Goal: Task Accomplishment & Management: Manage account settings

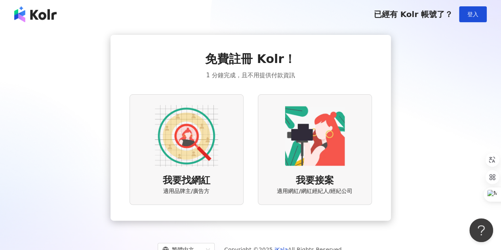
click at [328, 147] on img at bounding box center [314, 135] width 63 height 63
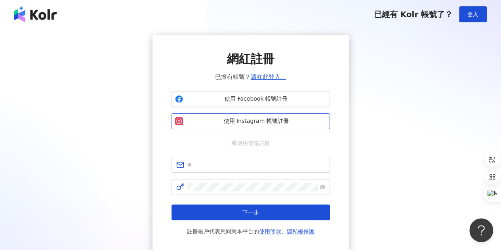
click at [252, 124] on span "使用 Instagram 帳號註冊" at bounding box center [256, 121] width 140 height 8
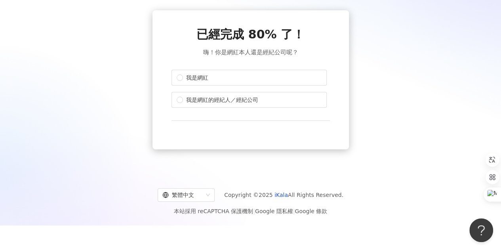
scroll to position [36, 0]
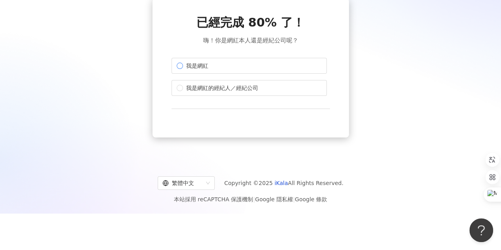
click at [184, 64] on span "我是網紅" at bounding box center [197, 65] width 28 height 9
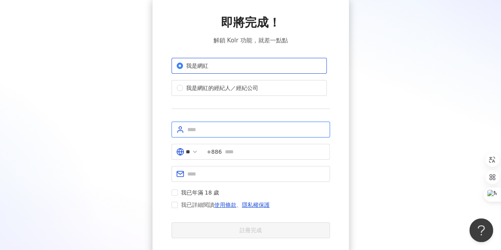
click at [220, 126] on input "text" at bounding box center [256, 129] width 138 height 9
type input "*********"
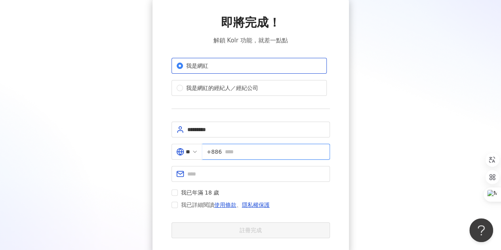
click at [230, 150] on input "text" at bounding box center [275, 151] width 100 height 9
type input "**********"
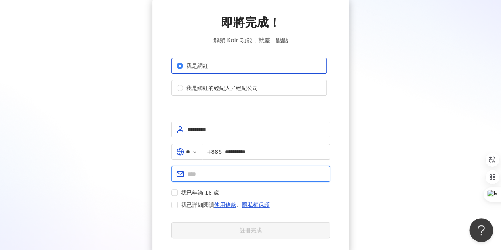
click at [215, 172] on input "text" at bounding box center [256, 173] width 138 height 9
type input "**********"
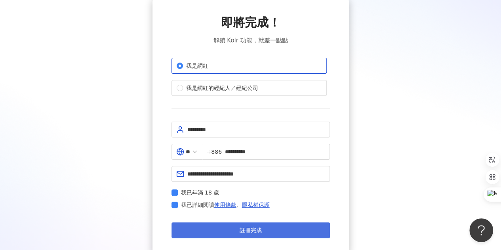
click at [214, 230] on button "註冊完成" at bounding box center [250, 230] width 158 height 16
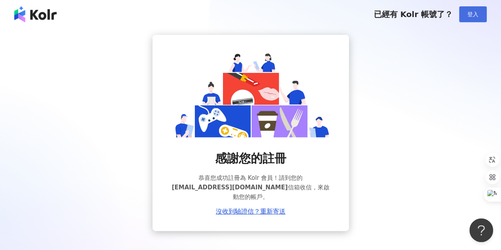
click at [467, 18] on button "登入" at bounding box center [473, 14] width 28 height 16
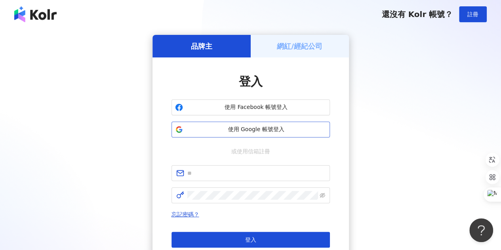
click at [239, 133] on span "使用 Google 帳號登入" at bounding box center [256, 129] width 140 height 8
drag, startPoint x: 268, startPoint y: 127, endPoint x: 316, endPoint y: 93, distance: 58.2
click at [315, 99] on div "使用 Facebook 帳號登入 使用 Google 帳號登入" at bounding box center [250, 118] width 158 height 38
click at [309, 42] on h5 "網紅/經紀公司" at bounding box center [300, 46] width 46 height 10
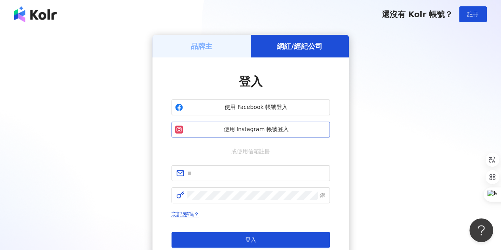
click at [257, 131] on span "使用 Instagram 帳號登入" at bounding box center [256, 129] width 140 height 8
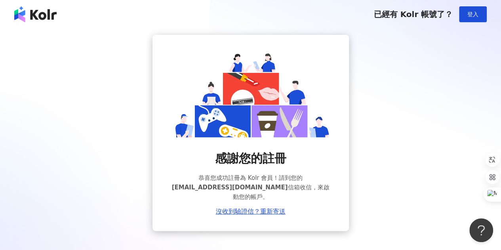
click at [27, 15] on img at bounding box center [35, 14] width 42 height 16
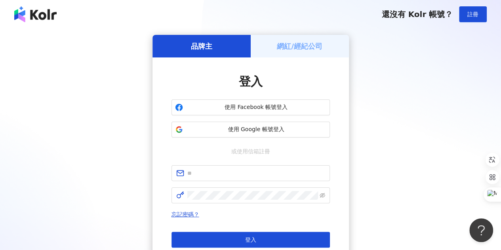
click at [294, 41] on h5 "網紅/經紀公司" at bounding box center [300, 46] width 46 height 10
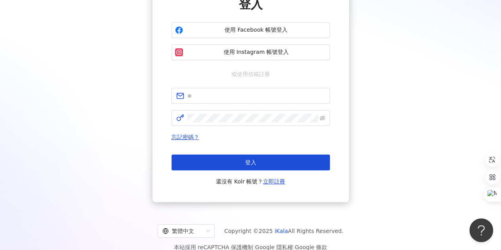
scroll to position [88, 0]
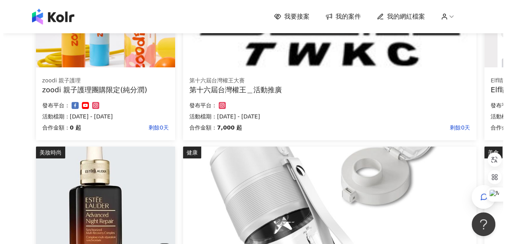
scroll to position [119, 0]
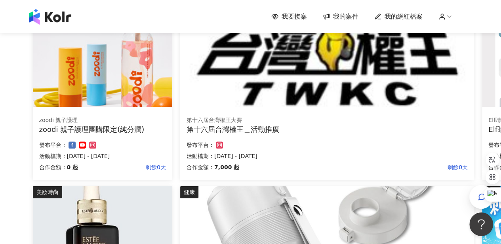
click at [118, 117] on div "zoodi 親子護理" at bounding box center [102, 120] width 127 height 8
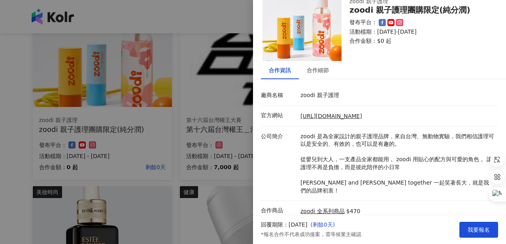
scroll to position [9, 0]
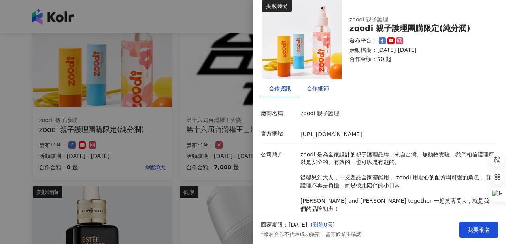
click at [318, 87] on div "合作細節" at bounding box center [318, 88] width 22 height 9
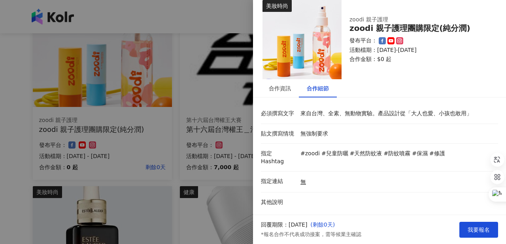
scroll to position [4, 0]
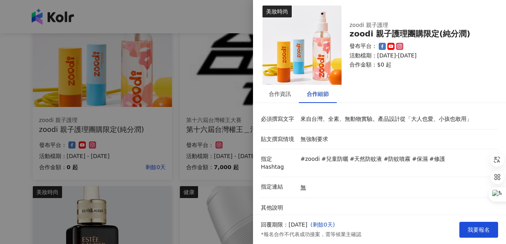
click at [117, 135] on div at bounding box center [253, 122] width 506 height 244
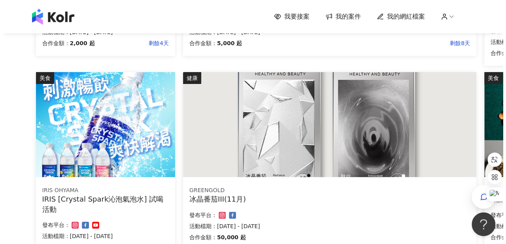
scroll to position [277, 0]
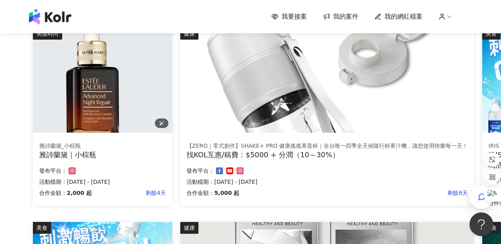
click at [82, 125] on img at bounding box center [102, 80] width 139 height 105
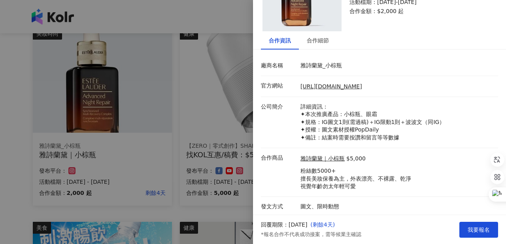
scroll to position [58, 0]
click at [0, 170] on div at bounding box center [253, 122] width 506 height 244
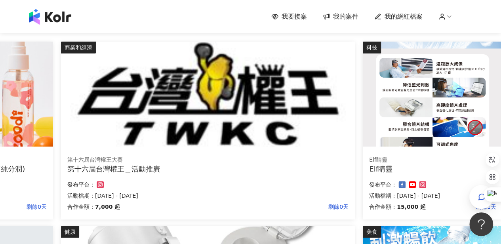
scroll to position [0, 119]
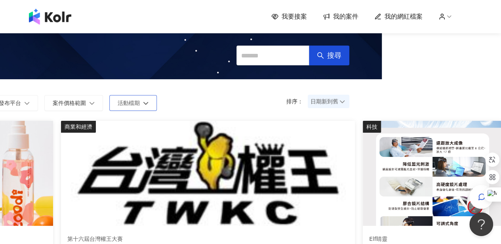
click at [137, 97] on button "活動檔期" at bounding box center [132, 103] width 47 height 16
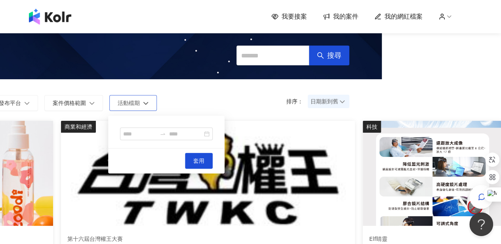
click at [137, 101] on span "活動檔期" at bounding box center [129, 103] width 22 height 6
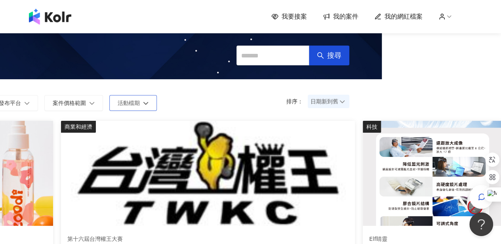
click at [137, 101] on span "活動檔期" at bounding box center [129, 103] width 22 height 6
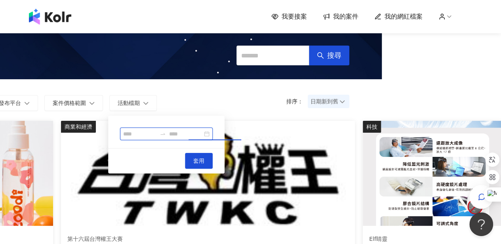
click at [202, 130] on input at bounding box center [185, 133] width 33 height 9
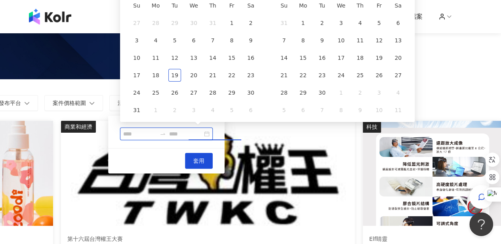
click at [156, 131] on input at bounding box center [139, 133] width 33 height 9
type input "**********"
click at [155, 95] on div "25" at bounding box center [155, 92] width 13 height 13
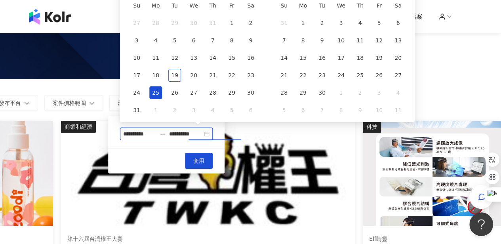
type input "**********"
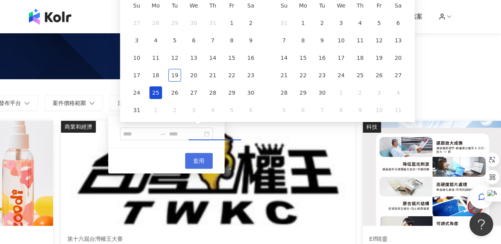
click at [204, 163] on span "套用" at bounding box center [198, 160] width 11 height 6
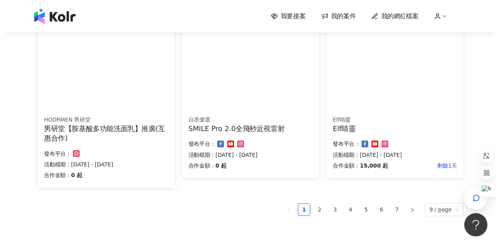
scroll to position [554, 0]
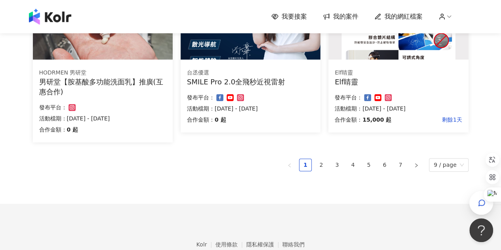
click at [331, 161] on ul "1 2 3 4 5 6 7 9 / page" at bounding box center [250, 164] width 435 height 13
click at [324, 163] on link "2" at bounding box center [321, 165] width 12 height 12
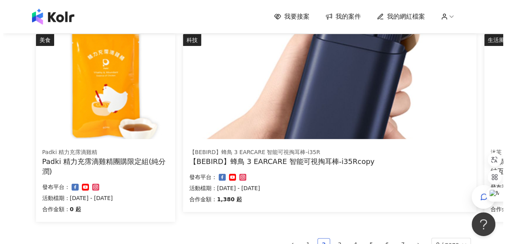
scroll to position [435, 0]
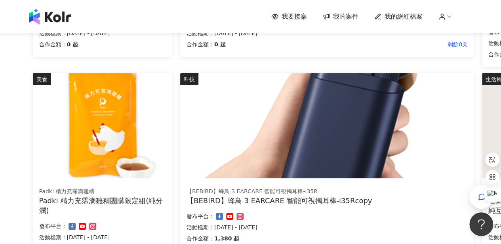
click at [309, 209] on div "【BEBIRD】蜂鳥 3 EARCARE 智能可視掏耳棒-i35R 【BEBIRD】蜂鳥 3 EARCARE 智能可視掏耳棒-i35Rcopy 合作金額： 1…" at bounding box center [327, 216] width 294 height 70
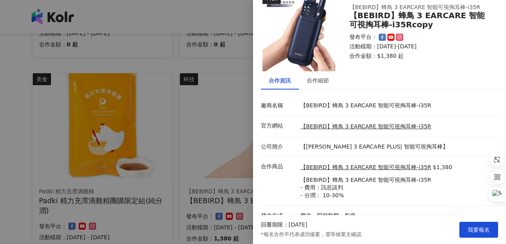
scroll to position [27, 0]
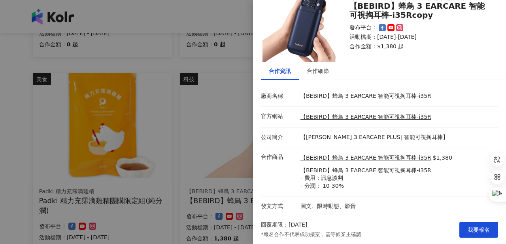
click at [1, 137] on div at bounding box center [253, 122] width 506 height 244
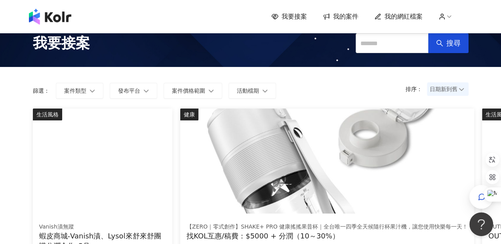
scroll to position [0, 0]
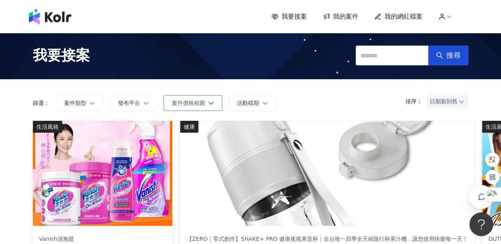
click at [180, 103] on span "案件價格範圍" at bounding box center [188, 103] width 33 height 6
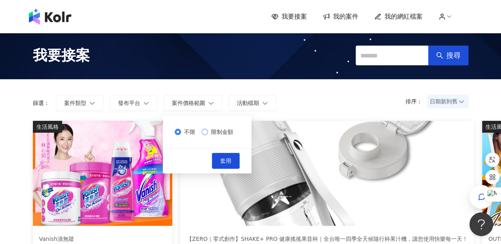
click at [212, 133] on span "限制金額" at bounding box center [222, 131] width 28 height 9
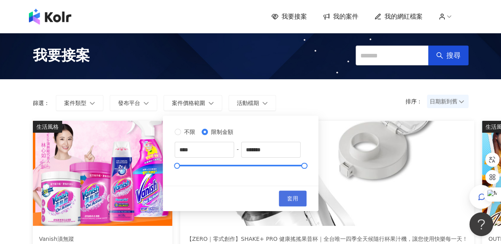
click at [298, 195] on span "套用" at bounding box center [292, 198] width 11 height 6
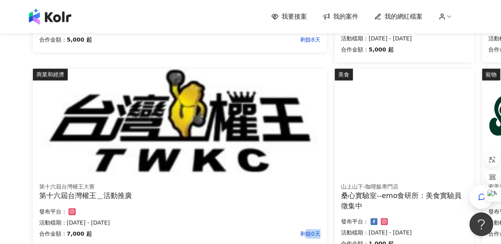
scroll to position [478, 0]
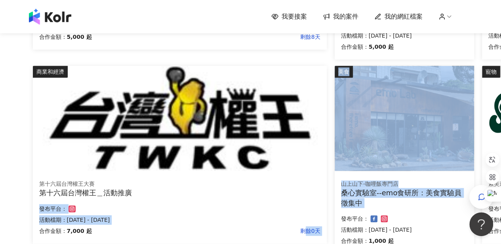
drag, startPoint x: 302, startPoint y: 241, endPoint x: 332, endPoint y: 237, distance: 30.2
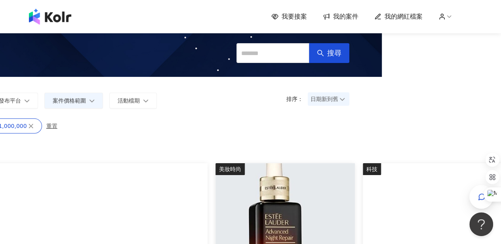
scroll to position [0, 119]
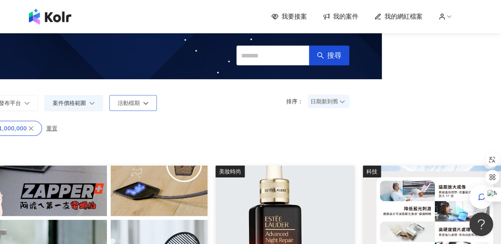
click at [140, 97] on button "活動檔期" at bounding box center [132, 103] width 47 height 16
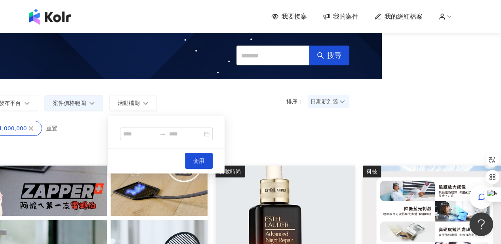
click at [328, 137] on div "條件： 合作酬勞：$1,000 - $1,000,000 重置" at bounding box center [131, 133] width 451 height 25
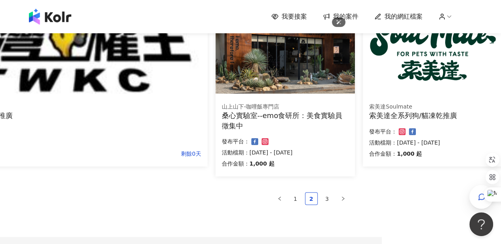
scroll to position [554, 119]
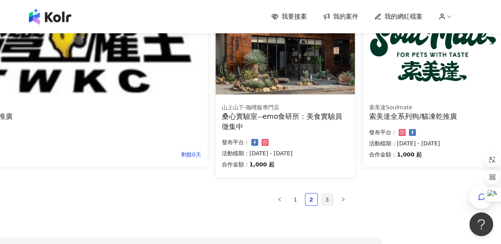
click at [325, 196] on link "3" at bounding box center [327, 199] width 12 height 12
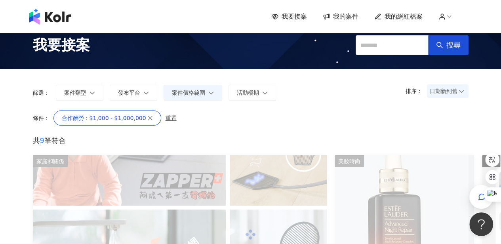
scroll to position [0, 0]
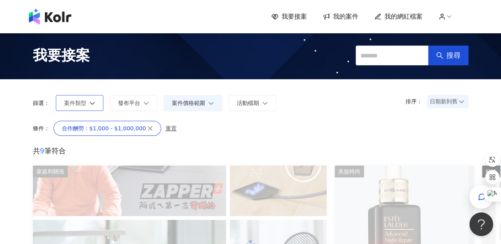
click at [88, 106] on button "案件類型" at bounding box center [79, 103] width 47 height 16
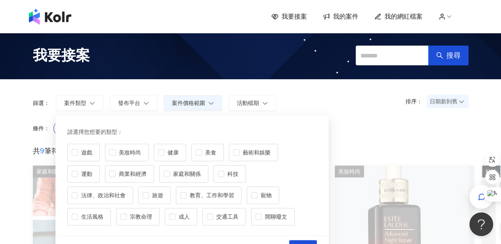
click at [120, 88] on div "排序： 日期新到舊 篩選： 案件類型 發布平台 案件價格範圍 活動檔期 請選擇您想要的類型 : 遊戲 美妝時尚 健康 美食 藝術和娛樂 運動 商業和經濟 家庭…" at bounding box center [250, 100] width 451 height 42
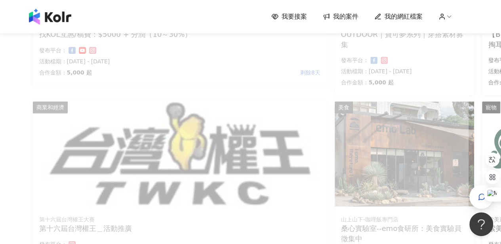
scroll to position [437, 0]
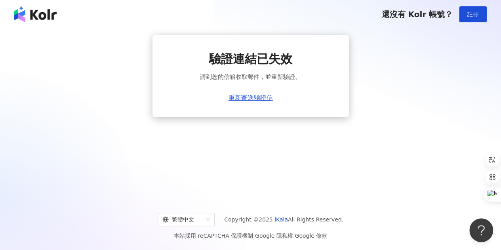
click at [30, 13] on img at bounding box center [35, 14] width 42 height 16
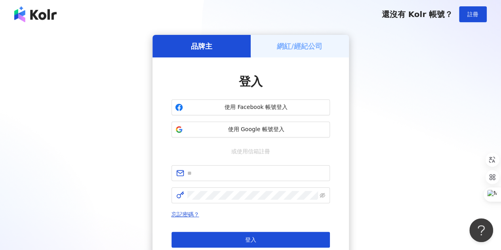
click at [27, 15] on img at bounding box center [35, 14] width 42 height 16
click at [283, 46] on h5 "網紅/經紀公司" at bounding box center [300, 46] width 46 height 10
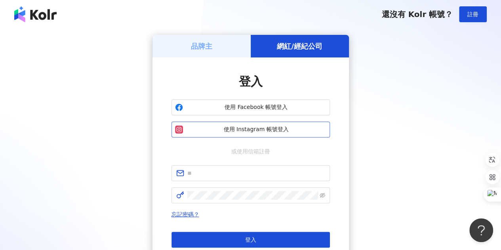
click at [235, 130] on span "使用 Instagram 帳號登入" at bounding box center [256, 129] width 140 height 8
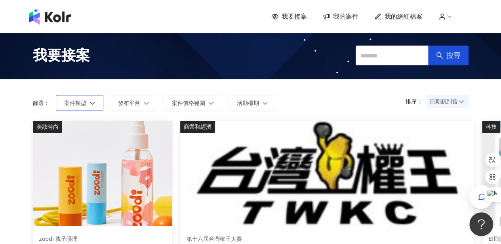
click at [89, 103] on icon "button" at bounding box center [92, 103] width 6 height 6
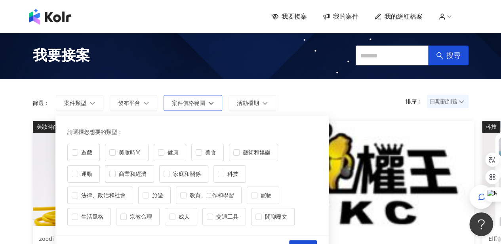
click at [174, 95] on button "案件價格範圍" at bounding box center [192, 103] width 59 height 16
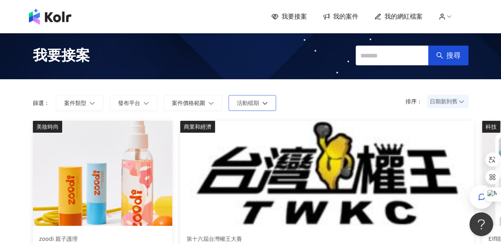
click at [250, 103] on span "活動檔期" at bounding box center [248, 103] width 22 height 6
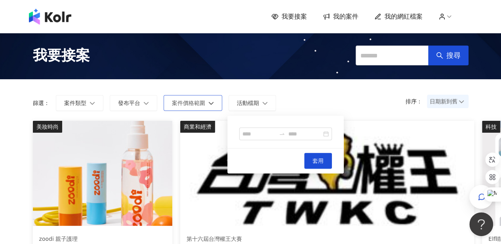
click at [199, 102] on span "案件價格範圍" at bounding box center [188, 103] width 33 height 6
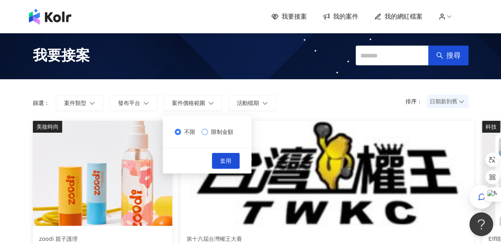
click at [233, 130] on span "限制金額" at bounding box center [222, 131] width 28 height 9
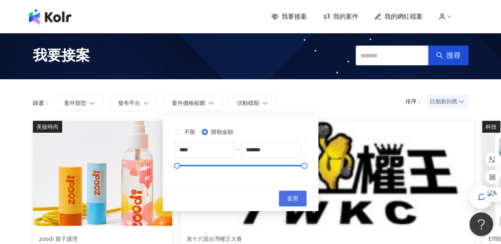
click at [306, 194] on button "套用" at bounding box center [293, 198] width 28 height 16
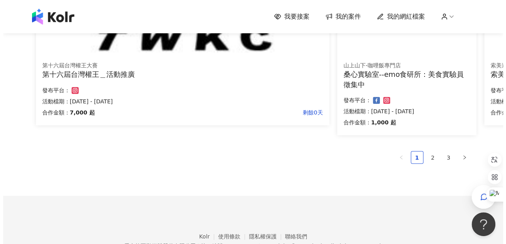
scroll to position [516, 0]
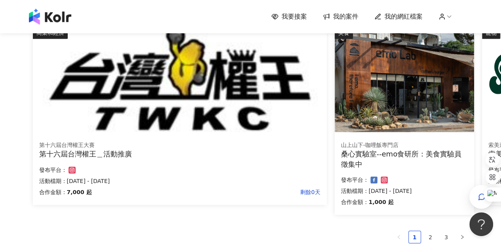
click at [379, 142] on div "山上山下-咖哩飯專門店" at bounding box center [404, 145] width 127 height 8
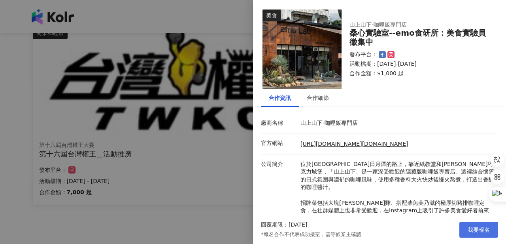
click at [486, 232] on span "我要報名" at bounding box center [479, 229] width 22 height 6
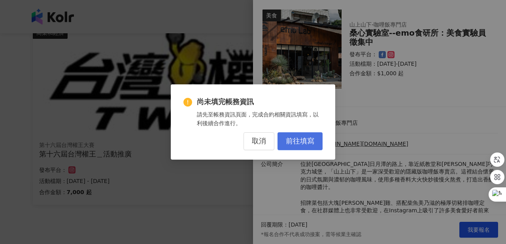
click at [297, 138] on span "前往填寫" at bounding box center [300, 141] width 28 height 9
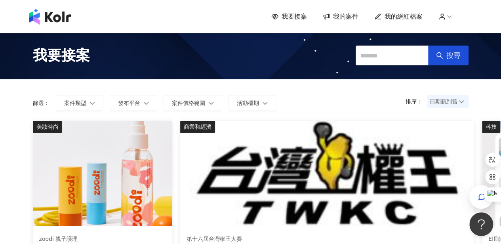
click at [348, 17] on span "我的案件" at bounding box center [345, 16] width 25 height 9
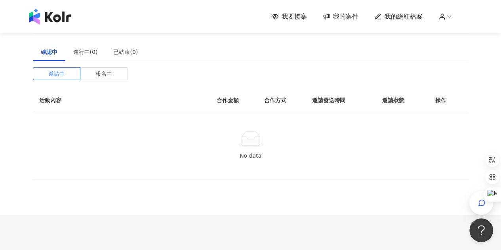
click at [56, 19] on img at bounding box center [50, 17] width 42 height 16
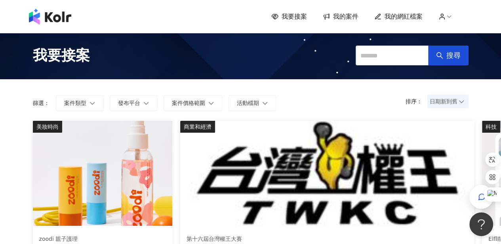
click at [407, 15] on span "我的網紅檔案" at bounding box center [403, 16] width 38 height 9
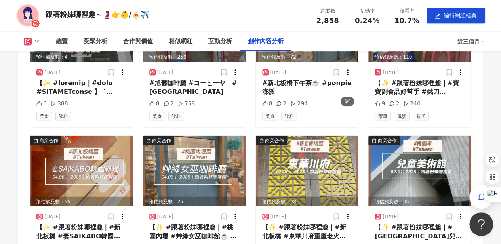
scroll to position [2572, 0]
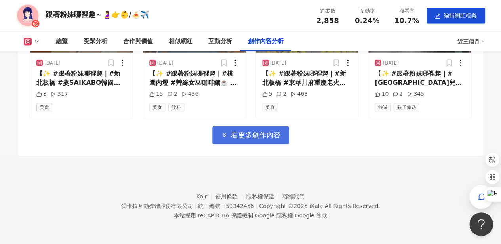
click at [256, 137] on span "看更多創作內容" at bounding box center [256, 135] width 50 height 9
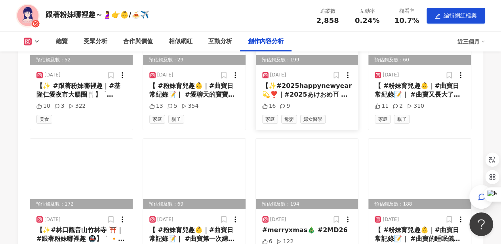
scroll to position [2607, 0]
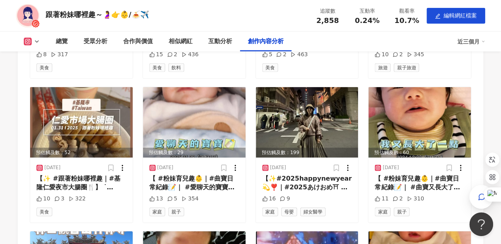
click at [38, 43] on icon at bounding box center [37, 41] width 6 height 6
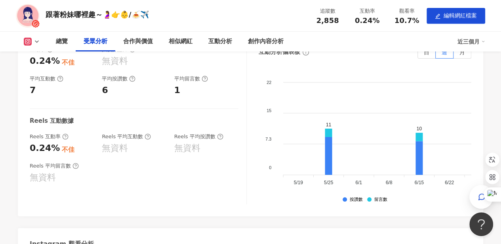
scroll to position [0, 0]
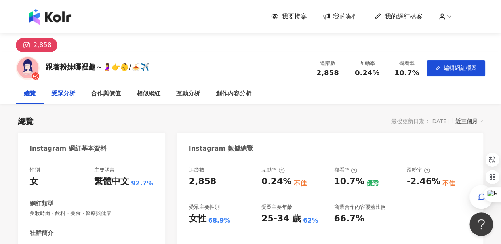
click at [53, 98] on div "受眾分析" at bounding box center [63, 93] width 24 height 9
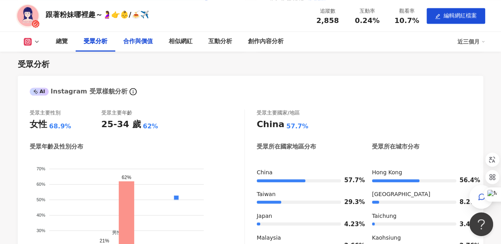
click at [143, 42] on div "合作與價值" at bounding box center [138, 41] width 30 height 9
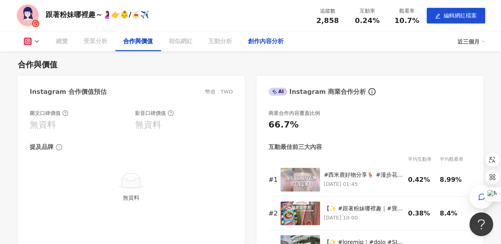
click at [251, 42] on div "創作內容分析" at bounding box center [266, 41] width 36 height 9
click at [228, 45] on div "互動分析" at bounding box center [220, 41] width 24 height 9
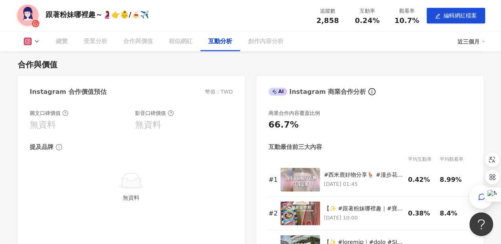
scroll to position [1273, 0]
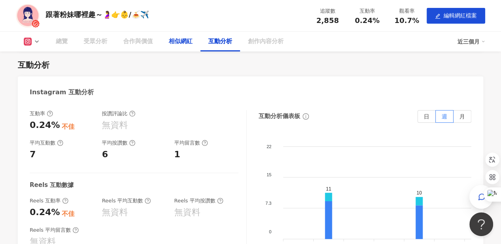
click at [186, 44] on div "相似網紅" at bounding box center [181, 41] width 24 height 9
click at [62, 17] on div "跟著粉妹哪裡趣～🤰👉👶/🍝✈️" at bounding box center [97, 14] width 103 height 10
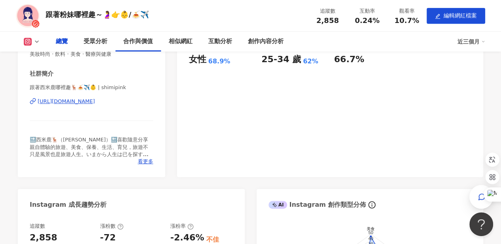
scroll to position [0, 0]
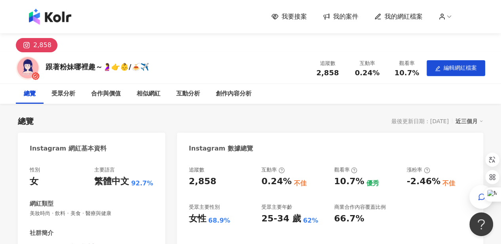
click at [59, 14] on img at bounding box center [50, 17] width 42 height 16
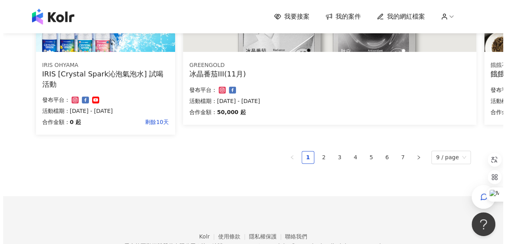
scroll to position [472, 0]
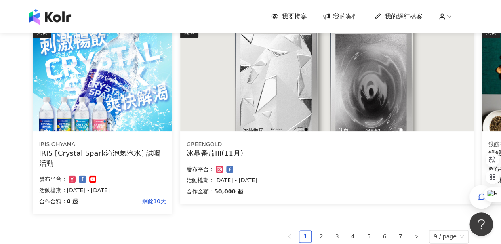
click at [236, 147] on div "GREENGOLD" at bounding box center [326, 144] width 281 height 8
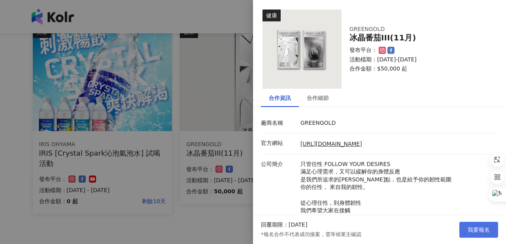
click at [474, 226] on span "我要報名" at bounding box center [479, 229] width 22 height 6
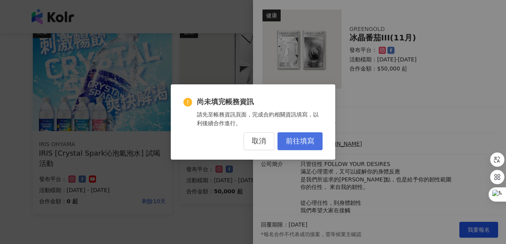
click at [300, 139] on span "前往填寫" at bounding box center [300, 141] width 28 height 9
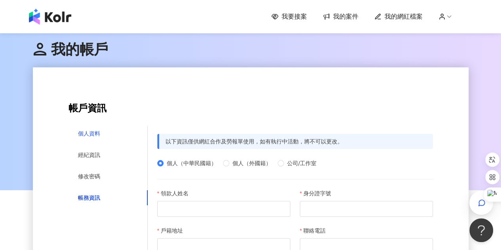
click at [80, 132] on div "個人資料" at bounding box center [89, 133] width 22 height 9
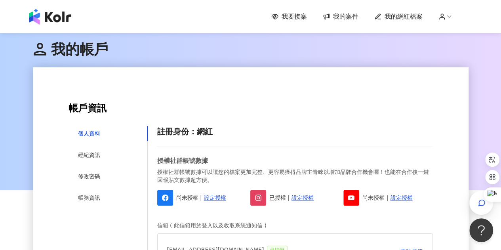
click at [48, 17] on img at bounding box center [50, 17] width 42 height 16
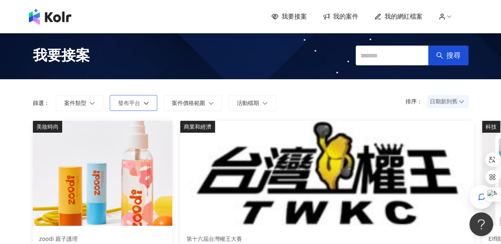
click at [125, 100] on span "發布平台" at bounding box center [129, 103] width 22 height 6
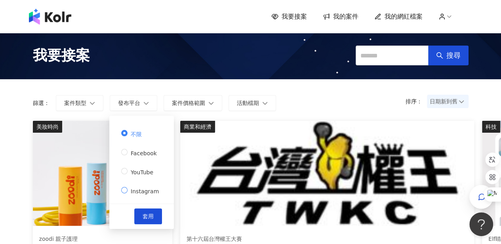
click at [130, 191] on span "Instagram" at bounding box center [144, 191] width 34 height 6
click at [145, 216] on span "套用" at bounding box center [147, 216] width 11 height 6
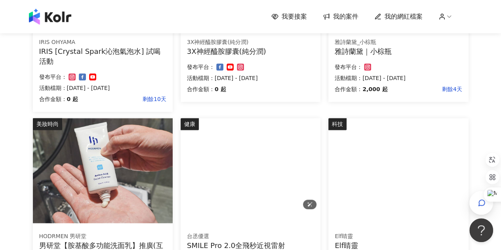
scroll to position [633, 0]
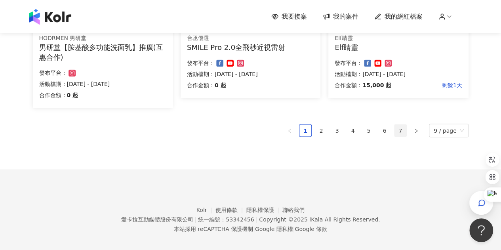
click at [399, 128] on link "7" at bounding box center [400, 130] width 12 height 12
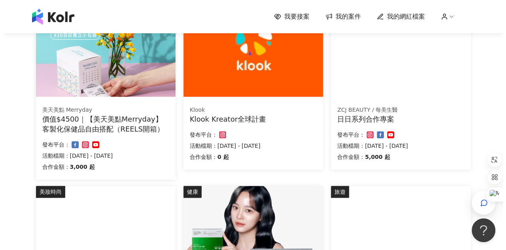
scroll to position [356, 0]
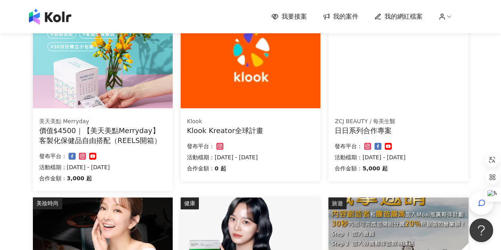
click at [105, 139] on div "價值$4500｜【美天美點Merryday】客製化保健品自由搭配（REELS開箱）" at bounding box center [102, 135] width 127 height 20
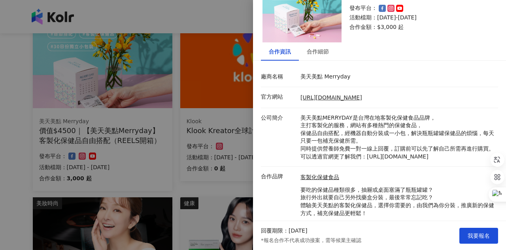
scroll to position [0, 0]
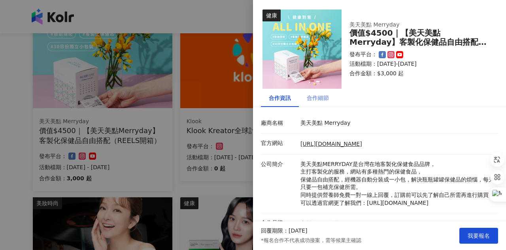
click at [320, 102] on div "合作細節" at bounding box center [318, 98] width 38 height 18
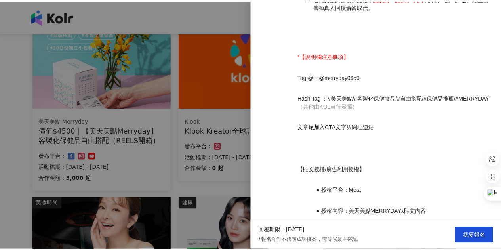
scroll to position [964, 0]
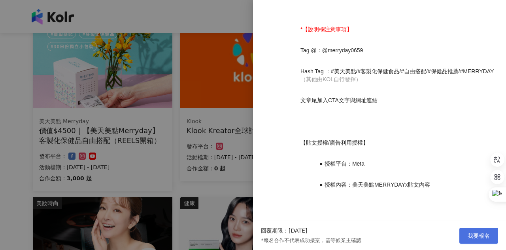
click at [474, 228] on button "我要報名" at bounding box center [479, 236] width 39 height 16
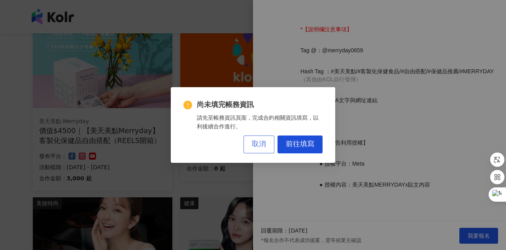
click at [252, 143] on span "取消" at bounding box center [259, 144] width 14 height 9
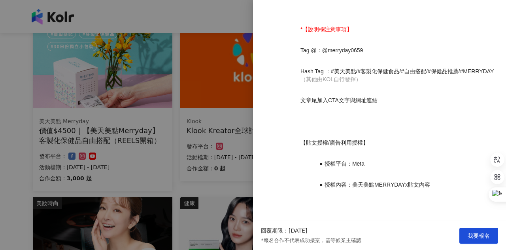
click at [190, 189] on div at bounding box center [253, 125] width 506 height 250
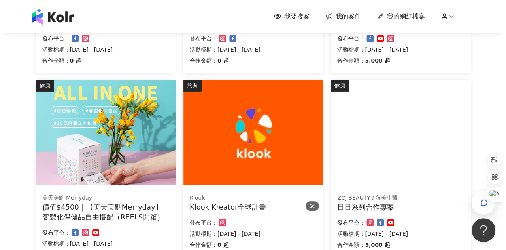
scroll to position [317, 0]
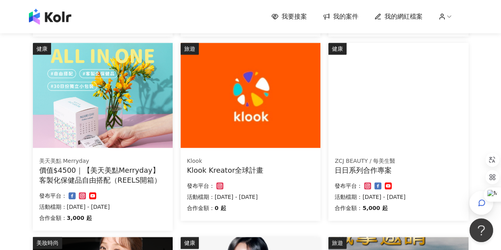
click at [267, 162] on div "Klook" at bounding box center [250, 161] width 127 height 8
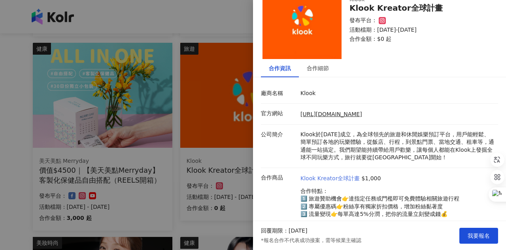
scroll to position [51, 0]
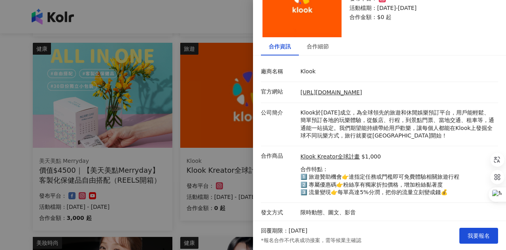
click at [15, 117] on div at bounding box center [253, 125] width 506 height 250
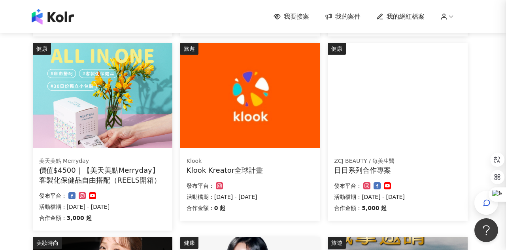
scroll to position [0, 0]
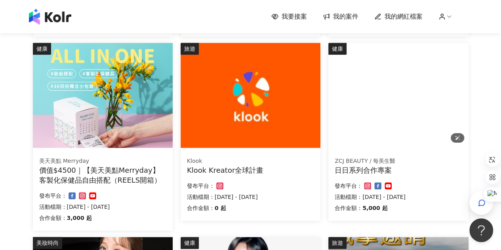
click at [357, 52] on img at bounding box center [342, 47] width 28 height 9
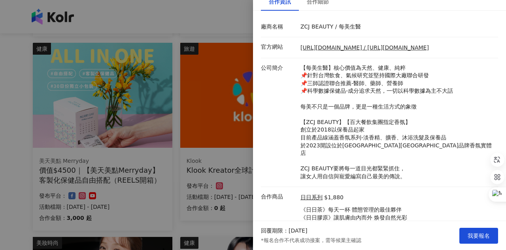
scroll to position [18, 0]
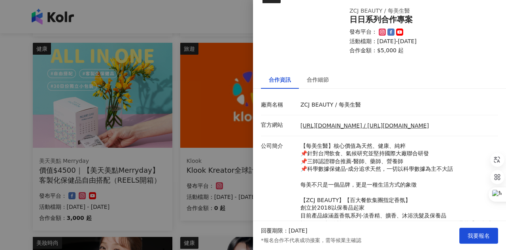
click at [21, 102] on div at bounding box center [253, 125] width 506 height 250
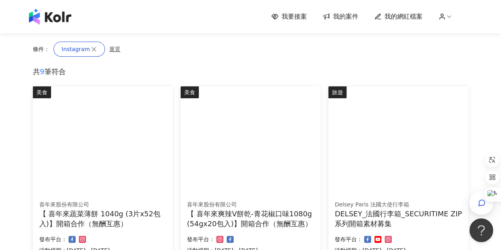
scroll to position [0, 0]
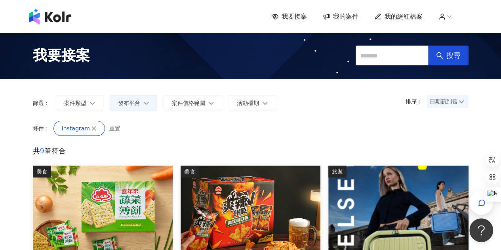
click at [443, 14] on circle at bounding box center [441, 15] width 2 height 2
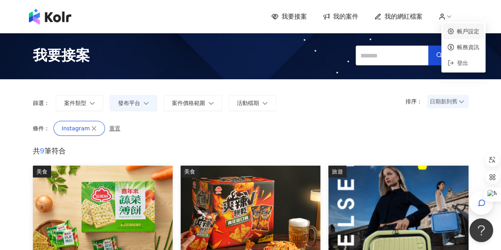
click at [465, 31] on link "帳戶設定" at bounding box center [468, 31] width 22 height 6
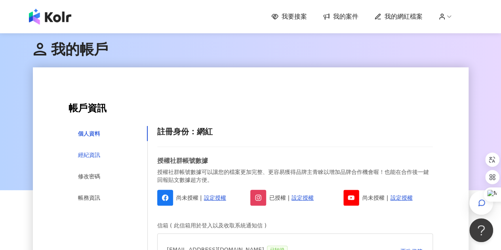
click at [78, 152] on div "經紀資訊" at bounding box center [89, 154] width 22 height 9
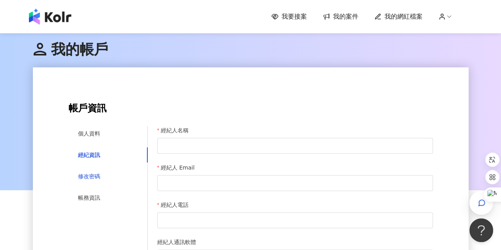
click at [83, 176] on div "修改密碼" at bounding box center [89, 176] width 22 height 9
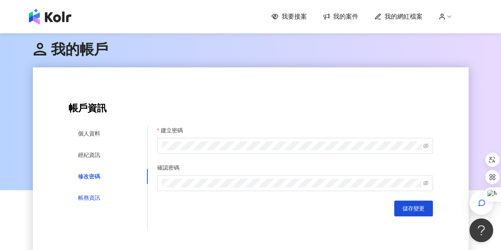
click at [87, 197] on div "帳務資訊" at bounding box center [89, 197] width 22 height 9
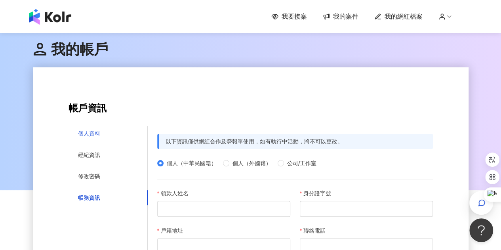
click at [91, 133] on div "個人資料" at bounding box center [89, 133] width 22 height 9
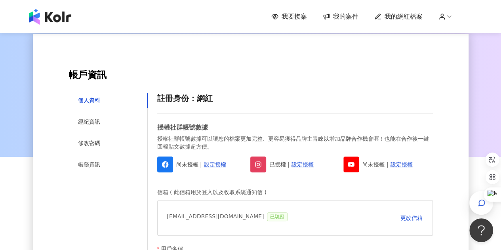
scroll to position [79, 0]
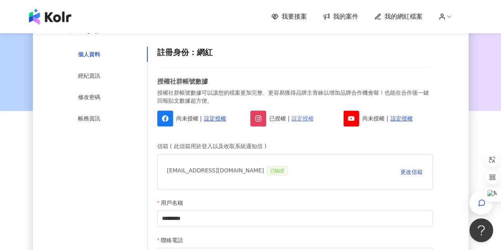
click at [297, 120] on link "設定授權" at bounding box center [302, 118] width 22 height 9
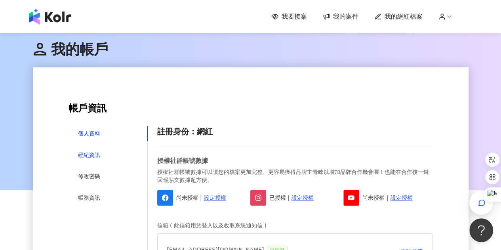
click at [96, 155] on div "經紀資訊" at bounding box center [89, 154] width 22 height 9
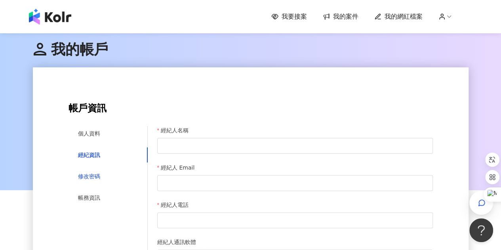
click at [94, 176] on div "修改密碼" at bounding box center [89, 176] width 22 height 9
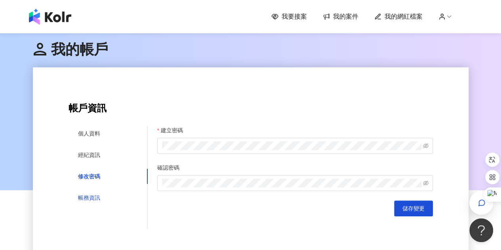
click at [86, 196] on div "帳務資訊" at bounding box center [89, 197] width 22 height 9
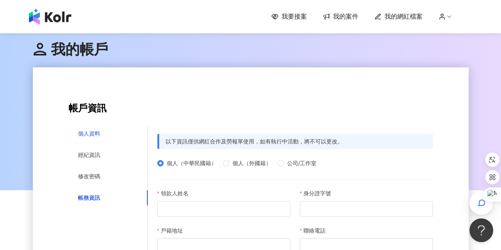
click at [97, 131] on div "個人資料" at bounding box center [89, 133] width 22 height 9
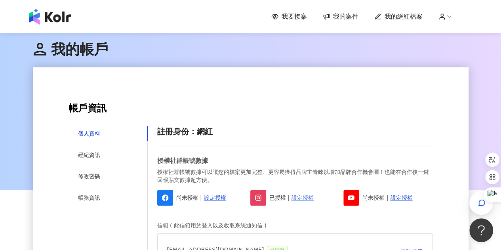
click at [308, 199] on link "設定授權" at bounding box center [302, 197] width 22 height 9
click at [451, 18] on icon at bounding box center [448, 16] width 7 height 7
click at [393, 17] on span "我的網紅檔案" at bounding box center [403, 16] width 38 height 9
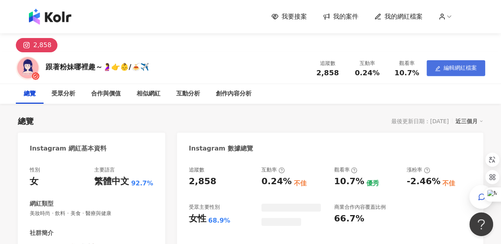
click at [446, 64] on span "編輯網紅檔案" at bounding box center [459, 67] width 33 height 6
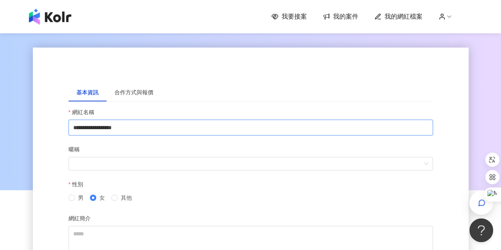
drag, startPoint x: 165, startPoint y: 126, endPoint x: 30, endPoint y: 110, distance: 135.9
click at [30, 110] on div "**********" at bounding box center [250, 185] width 451 height 306
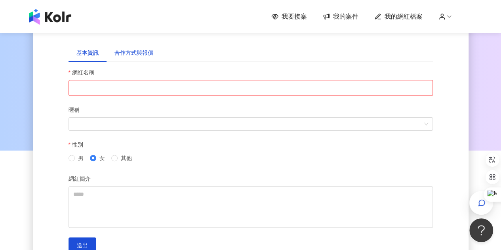
click at [133, 53] on div "合作方式與報價" at bounding box center [133, 52] width 39 height 9
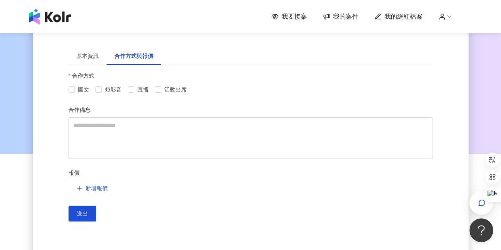
scroll to position [40, 0]
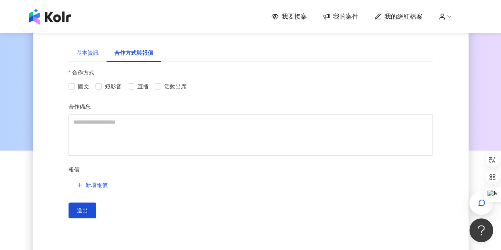
click at [95, 53] on div "基本資訊" at bounding box center [87, 52] width 22 height 9
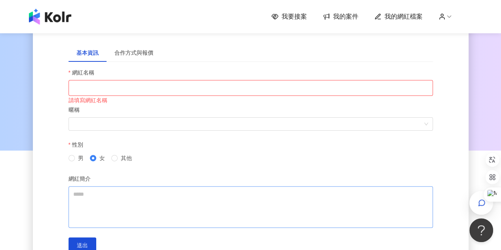
scroll to position [119, 0]
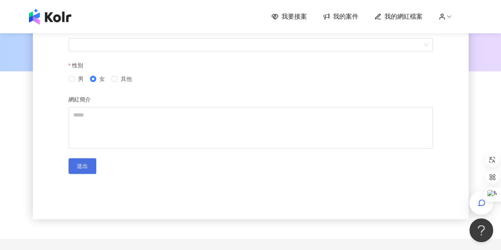
click at [83, 173] on button "送出" at bounding box center [82, 166] width 28 height 16
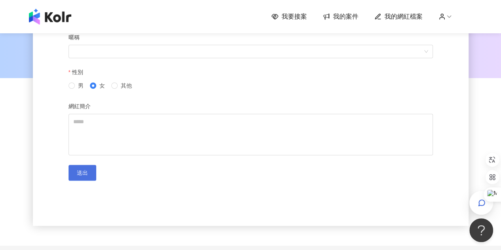
scroll to position [0, 0]
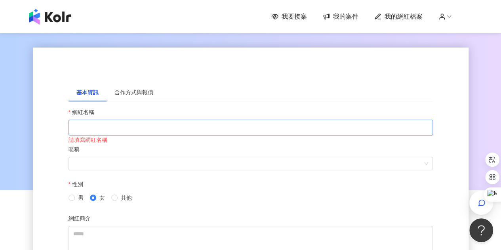
click at [103, 127] on input "網紅名稱" at bounding box center [250, 128] width 364 height 16
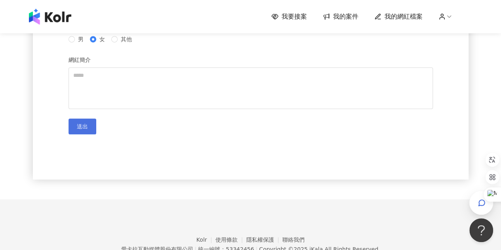
type input "*"
click at [85, 132] on button "送出" at bounding box center [82, 126] width 28 height 16
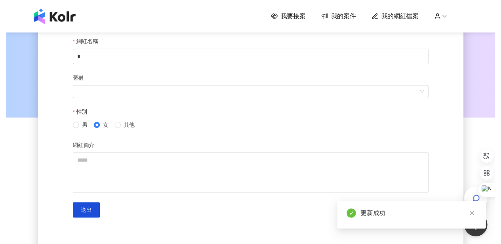
scroll to position [0, 0]
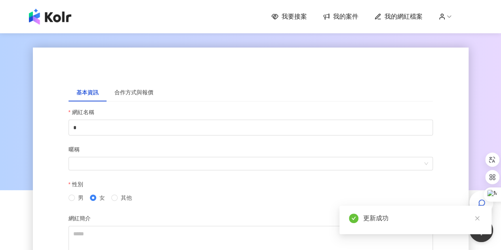
click at [415, 20] on span "我的網紅檔案" at bounding box center [403, 16] width 38 height 9
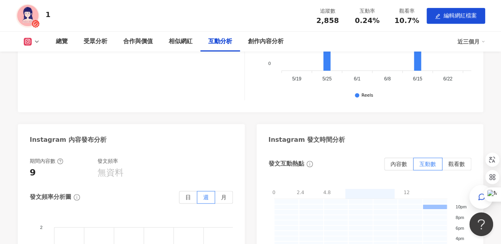
scroll to position [1662, 0]
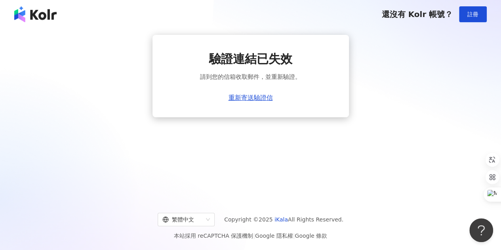
click at [417, 16] on span "還沒有 Kolr 帳號？" at bounding box center [416, 13] width 71 height 9
